Goal: Information Seeking & Learning: Learn about a topic

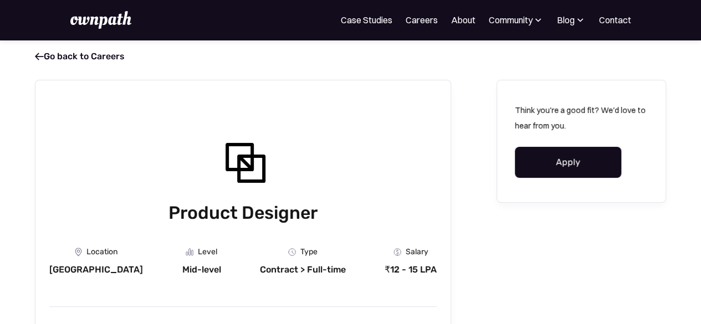
click at [568, 157] on link "Apply" at bounding box center [568, 162] width 106 height 31
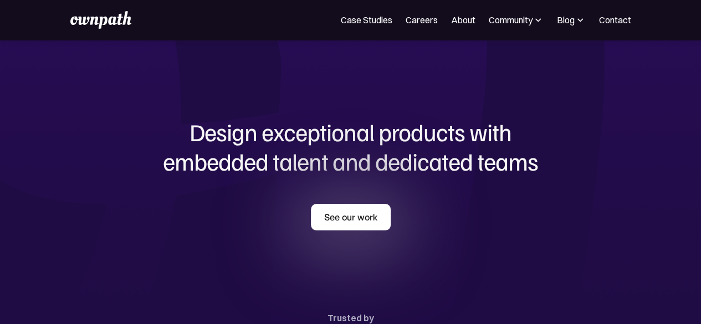
click at [355, 228] on link "See our work" at bounding box center [351, 217] width 80 height 27
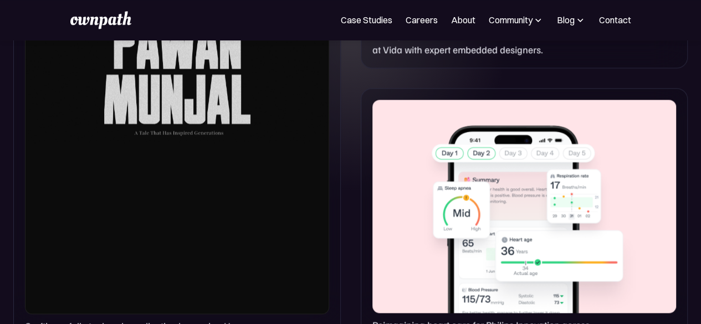
scroll to position [975, 0]
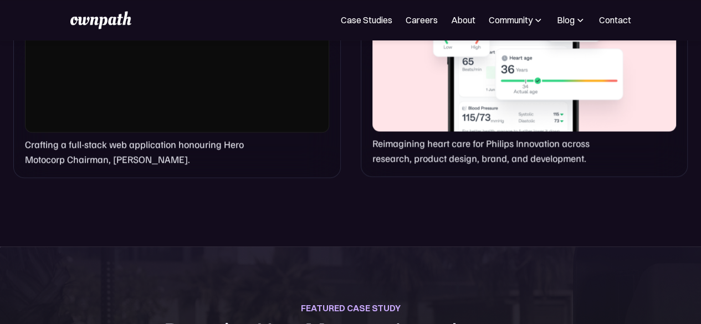
click at [521, 90] on div at bounding box center [524, 24] width 304 height 213
click at [520, 158] on p "Reimagining heart care for Philips Innovation across research, product design, …" at bounding box center [493, 150] width 243 height 29
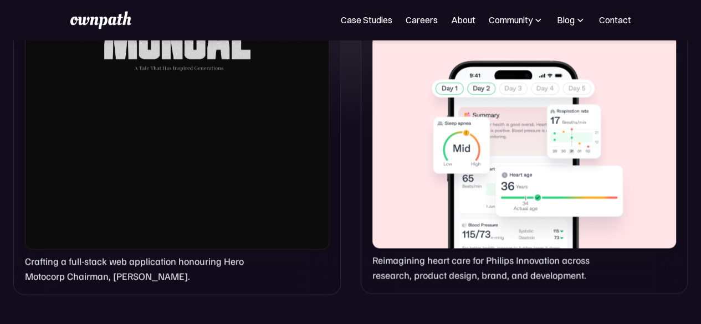
scroll to position [822, 0]
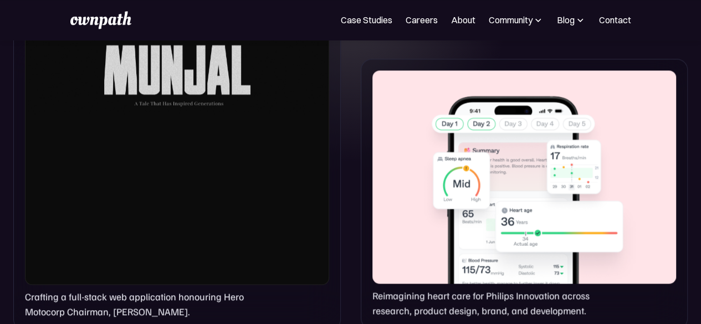
click at [559, 115] on div at bounding box center [524, 176] width 304 height 213
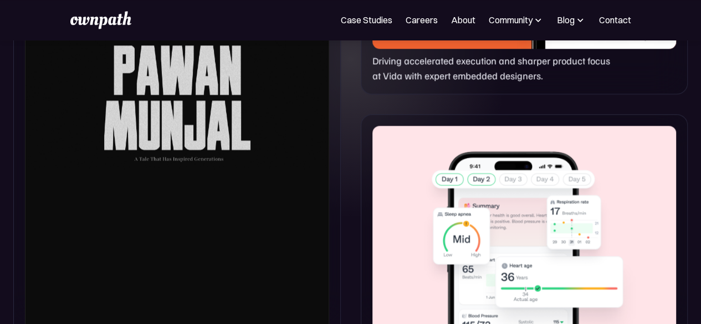
scroll to position [994, 0]
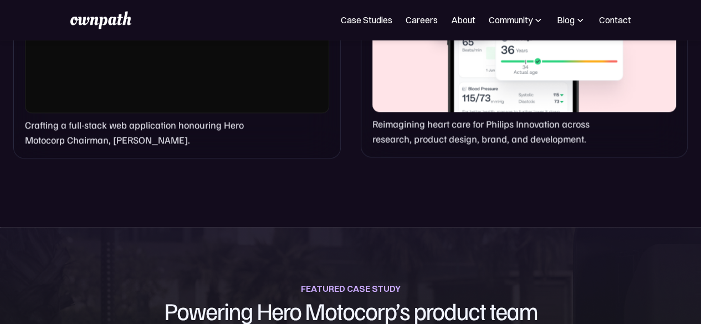
click at [484, 122] on p "Reimagining heart care for Philips Innovation across research, product design, …" at bounding box center [493, 130] width 243 height 29
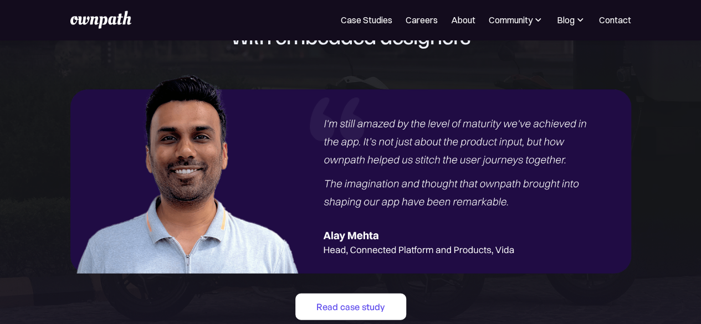
scroll to position [1370, 0]
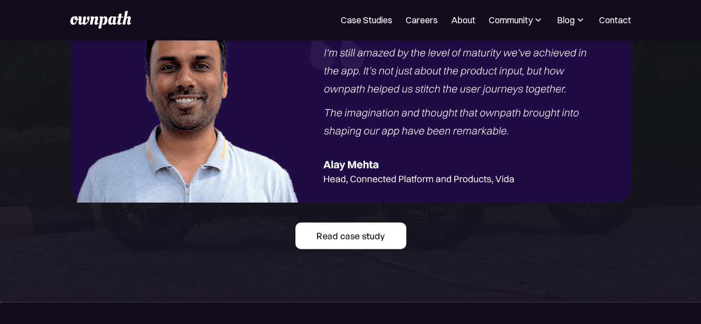
click at [331, 247] on link "Read case study" at bounding box center [350, 236] width 111 height 27
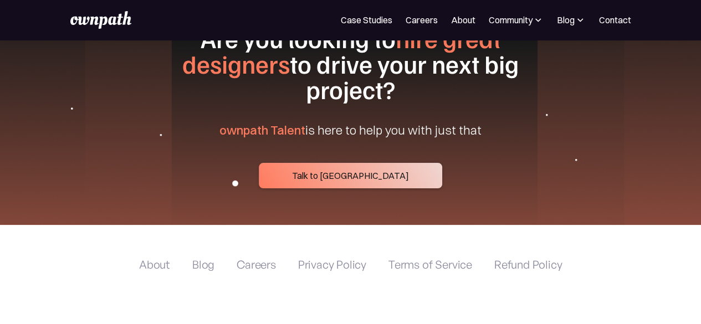
scroll to position [4172, 0]
